Goal: Task Accomplishment & Management: Use online tool/utility

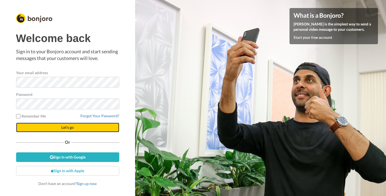
click at [67, 129] on span "Let's go" at bounding box center [67, 127] width 12 height 5
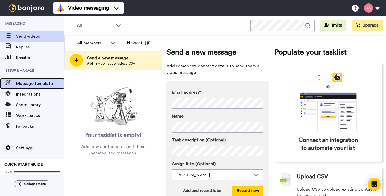
click at [30, 83] on span "Message template" at bounding box center [40, 84] width 48 height 6
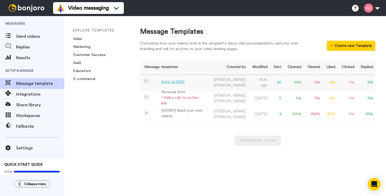
click at [176, 83] on div "Intro to DAC" at bounding box center [173, 82] width 23 height 6
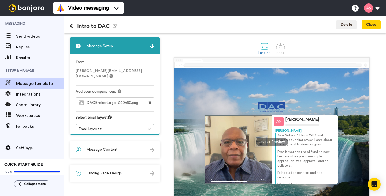
click at [149, 149] on div "2 Message Content" at bounding box center [115, 150] width 90 height 16
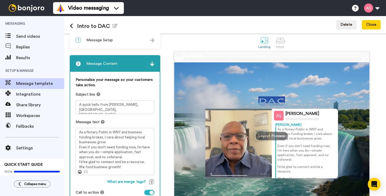
scroll to position [7, 0]
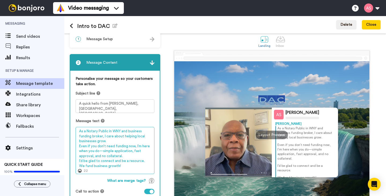
drag, startPoint x: 122, startPoint y: 167, endPoint x: 77, endPoint y: 131, distance: 57.4
click at [77, 131] on textarea "As a Notary Public in WNY and business funding broker, I care about helping loc…" at bounding box center [115, 150] width 79 height 47
paste textarea "Do you already have an idea in mind for expanding your business? Even if you do…"
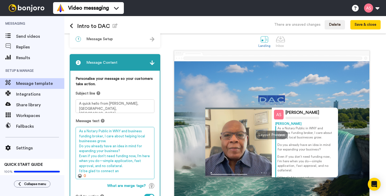
click at [104, 148] on textarea "As a Notary Public in WNY and business funding broker, I care about helping loc…" at bounding box center [115, 153] width 79 height 52
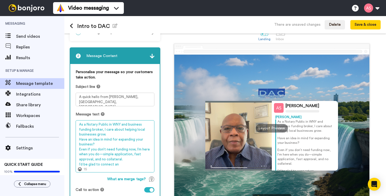
scroll to position [14, 0]
click at [118, 165] on textarea "As a Notary Public in WNY and business funding broker, I care about helping loc…" at bounding box center [115, 146] width 79 height 52
click at [132, 155] on textarea "As a Notary Public in WNY and business funding broker, I care about helping loc…" at bounding box center [115, 146] width 79 height 52
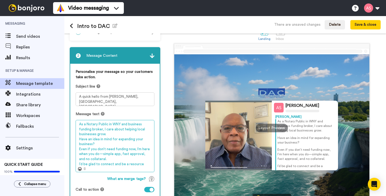
click at [142, 165] on textarea "As a Notary Public in WNY and business funding broker, I care about helping loc…" at bounding box center [115, 146] width 79 height 52
click at [135, 131] on textarea "As a Notary Public in WNY and business funding broker, I care about helping loc…" at bounding box center [115, 146] width 79 height 52
click at [87, 134] on textarea "As a Notary Public in WNY and business funding broker, I support local business…" at bounding box center [115, 146] width 79 height 52
click at [144, 130] on textarea "As a Notary Public in WNY and business funding broker, I support local business…" at bounding box center [115, 146] width 79 height 52
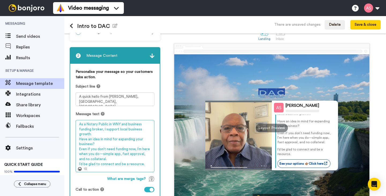
drag, startPoint x: 144, startPoint y: 166, endPoint x: 78, endPoint y: 165, distance: 65.8
click at [78, 165] on textarea "As a Notary Public in WNY and business funding broker, I support local business…" at bounding box center [115, 146] width 79 height 52
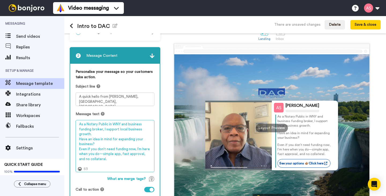
scroll to position [5, 0]
click at [97, 145] on textarea "As a Notary Public in WNY and business funding broker, I support local business…" at bounding box center [115, 146] width 79 height 52
paste textarea "I’d be glad to connect and be a resource."
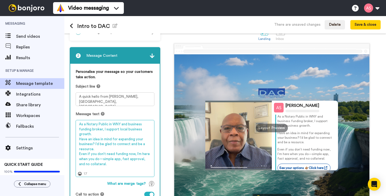
scroll to position [9, 0]
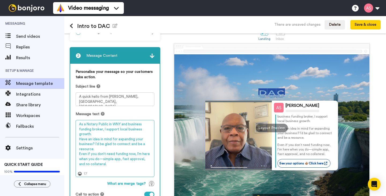
click at [105, 166] on textarea "As a Notary Public in WNY and business funding broker, I support local business…" at bounding box center [115, 148] width 79 height 57
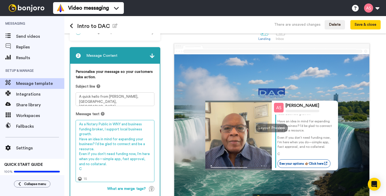
type textarea "As a Notary Public in WNY and business funding broker, I support local business…"
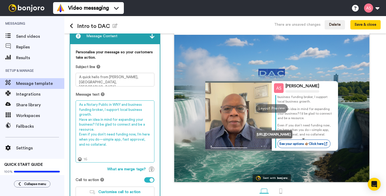
scroll to position [35, 0]
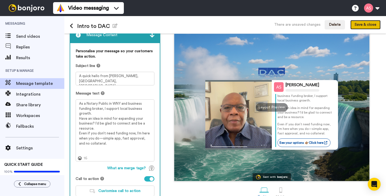
click at [365, 25] on button "Save & close" at bounding box center [366, 25] width 30 height 10
